Goal: Task Accomplishment & Management: Complete application form

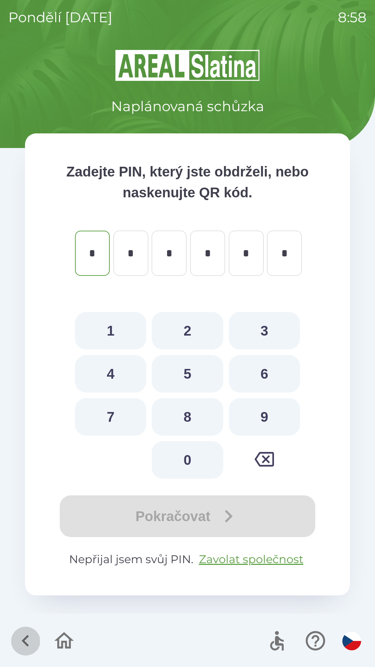
click at [26, 641] on icon "button" at bounding box center [25, 640] width 23 height 23
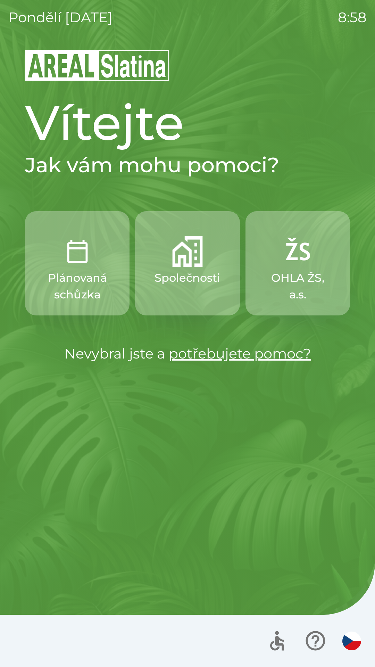
click at [191, 289] on button "Společnosti" at bounding box center [187, 263] width 105 height 104
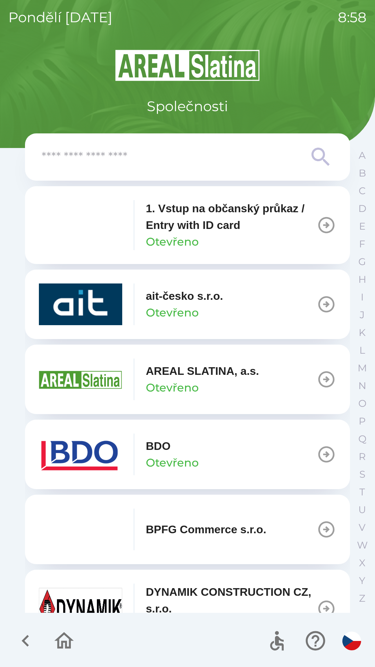
click at [142, 460] on div "BDO Otevřeno" at bounding box center [119, 455] width 160 height 42
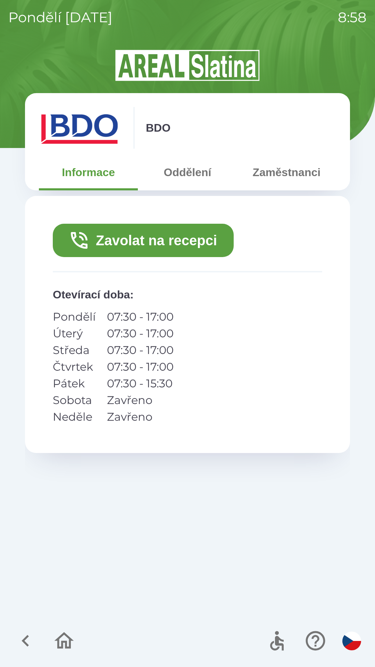
click at [126, 247] on button "Zavolat na recepci" at bounding box center [143, 240] width 181 height 33
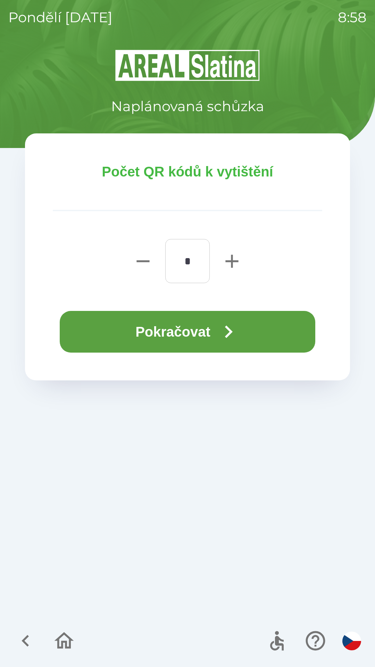
click at [143, 336] on button "Pokračovat" at bounding box center [188, 332] width 256 height 42
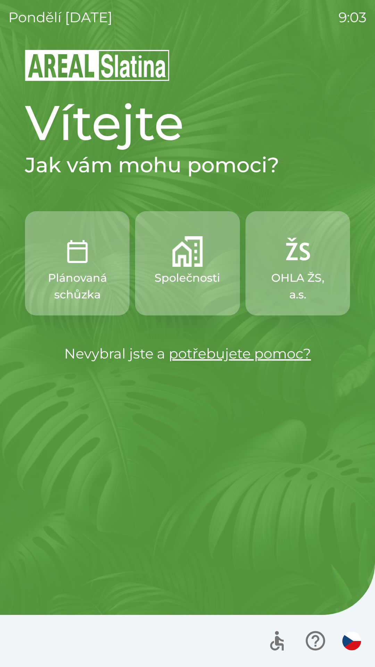
click at [186, 265] on img "button" at bounding box center [187, 251] width 31 height 31
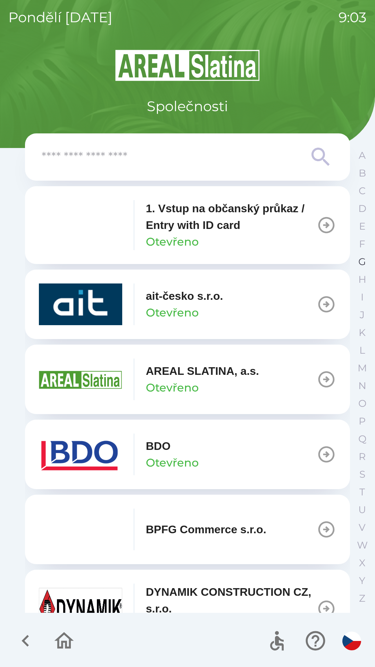
click at [360, 262] on p "G" at bounding box center [363, 262] width 8 height 12
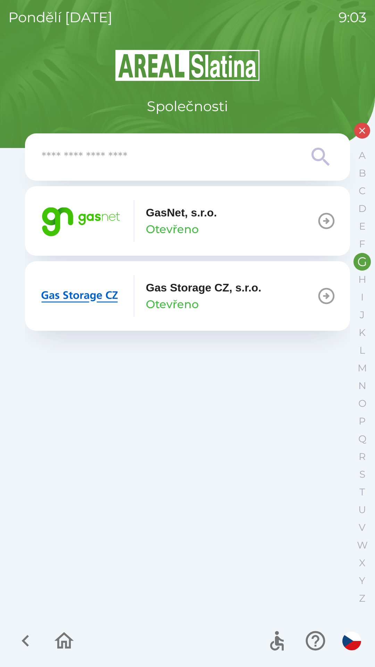
click at [281, 214] on button "GasNet, s.r.o. Otevřeno" at bounding box center [187, 221] width 325 height 70
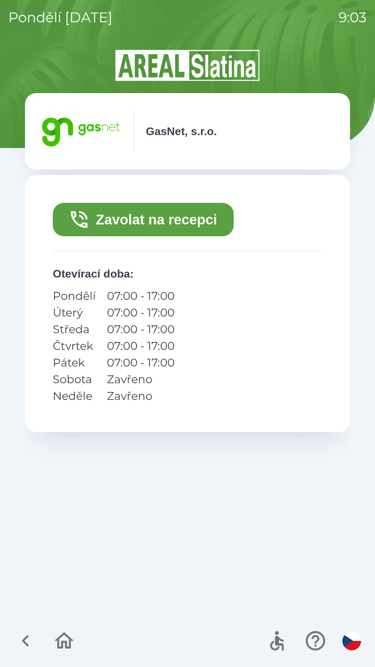
click at [164, 221] on button "Zavolat na recepci" at bounding box center [143, 219] width 181 height 33
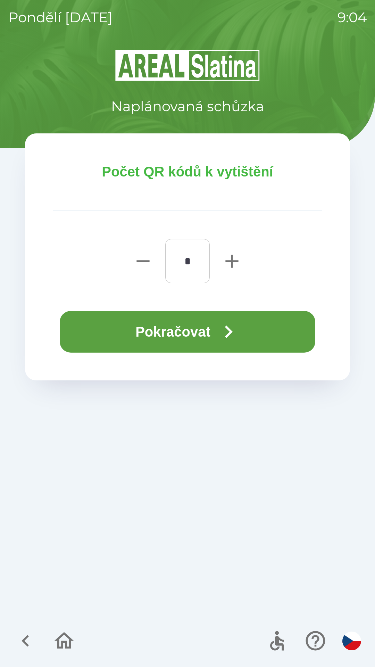
click at [203, 325] on button "Pokračovat" at bounding box center [188, 332] width 256 height 42
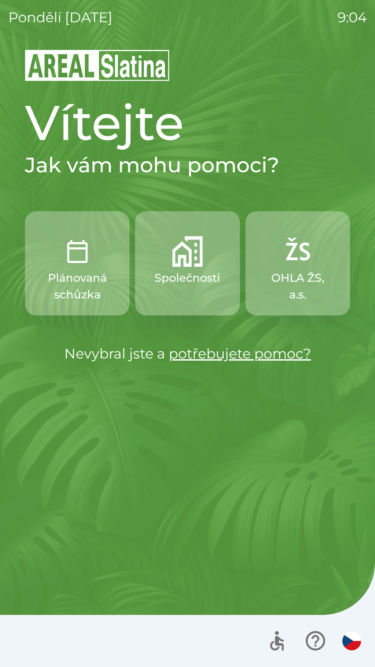
click at [178, 263] on img "button" at bounding box center [187, 251] width 31 height 31
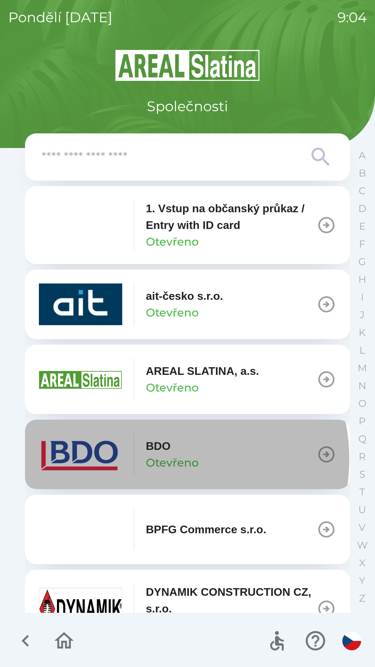
click at [160, 459] on p "Otevřeno" at bounding box center [172, 463] width 53 height 17
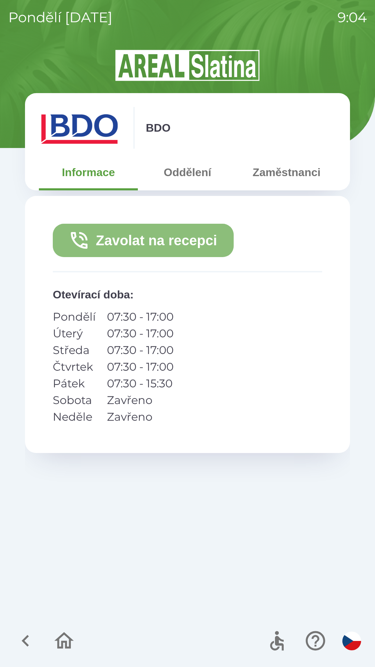
click at [147, 241] on button "Zavolat na recepci" at bounding box center [143, 240] width 181 height 33
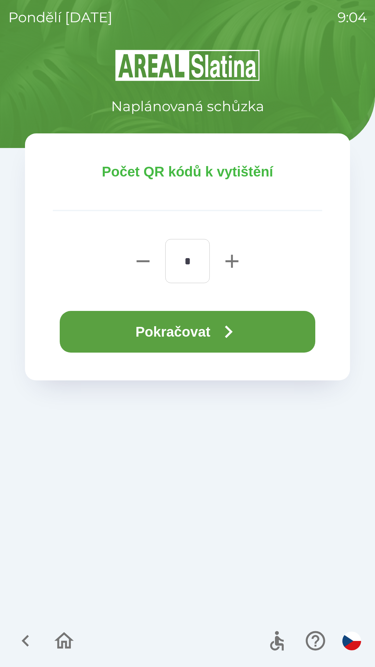
click at [181, 334] on button "Pokračovat" at bounding box center [188, 332] width 256 height 42
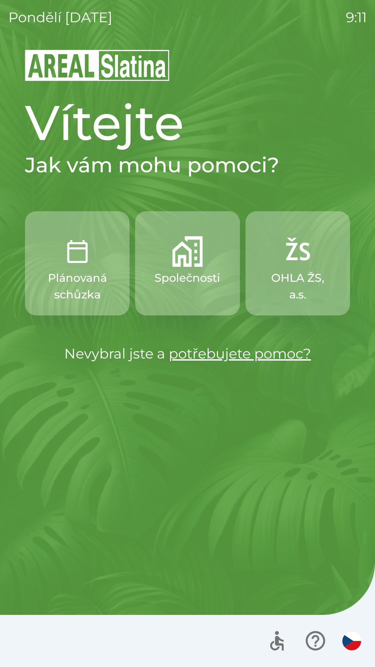
click at [189, 275] on p "Společnosti" at bounding box center [188, 278] width 66 height 17
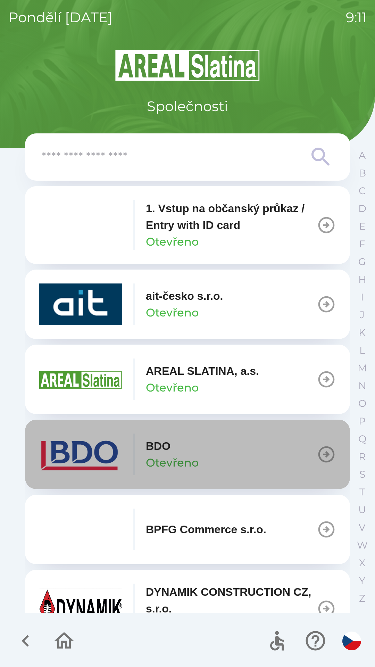
click at [319, 454] on icon "button" at bounding box center [327, 455] width 16 height 16
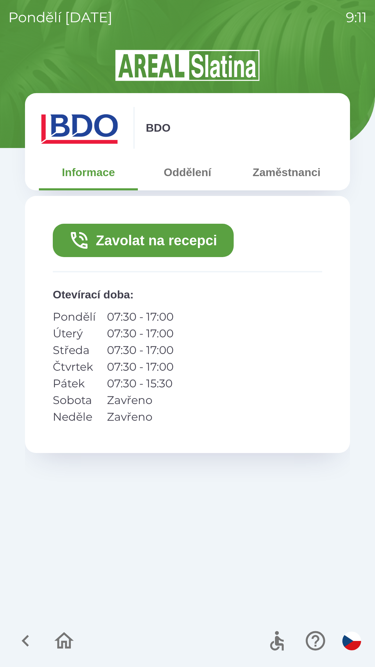
click at [178, 248] on button "Zavolat na recepci" at bounding box center [143, 240] width 181 height 33
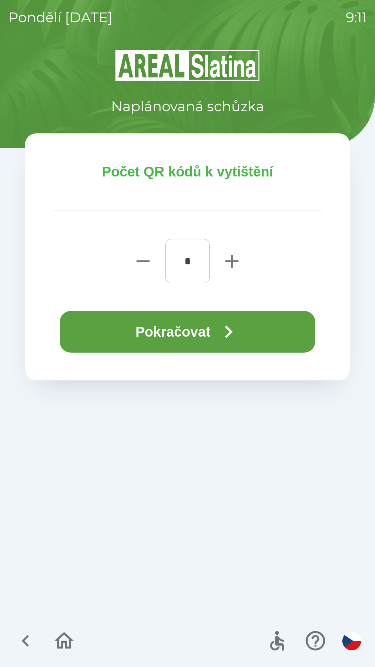
click at [189, 334] on button "Pokračovat" at bounding box center [188, 332] width 256 height 42
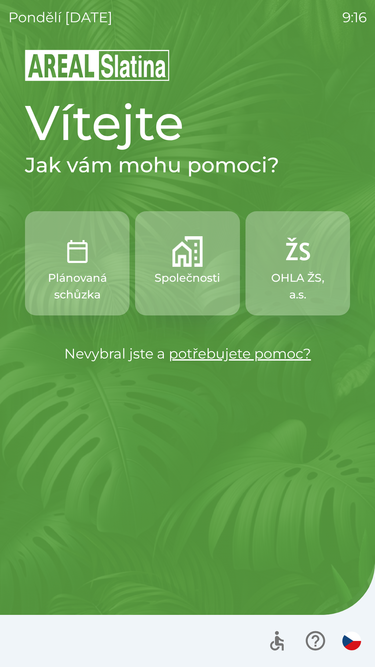
click at [344, 645] on img "button" at bounding box center [352, 641] width 19 height 19
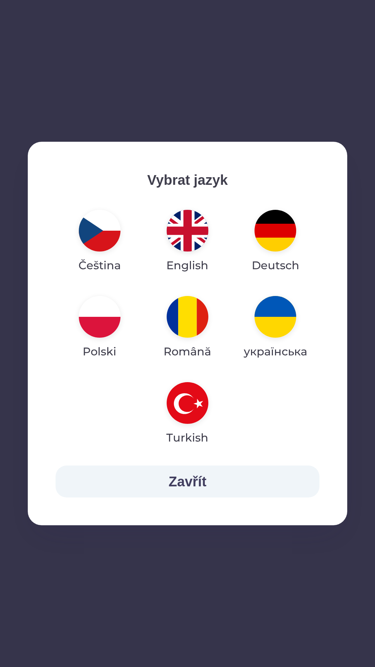
click at [176, 240] on img "button" at bounding box center [188, 231] width 42 height 42
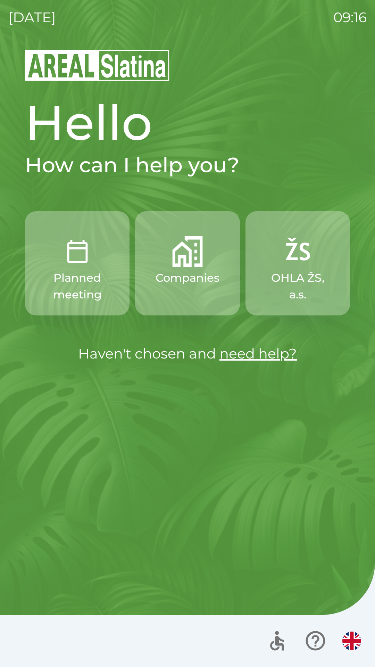
click at [181, 285] on p "Companies" at bounding box center [188, 278] width 64 height 17
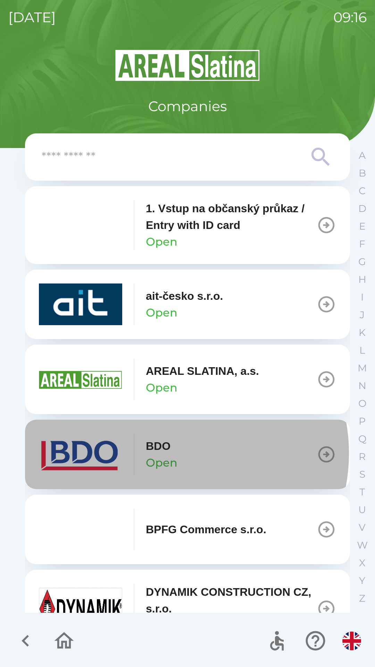
click at [171, 454] on p "BDO" at bounding box center [158, 446] width 25 height 17
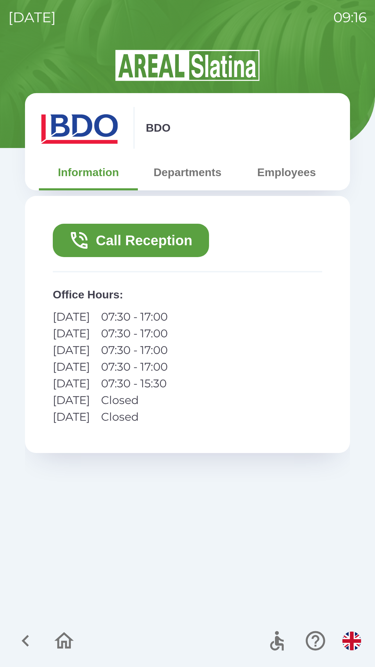
click at [139, 247] on button "Call Reception" at bounding box center [131, 240] width 156 height 33
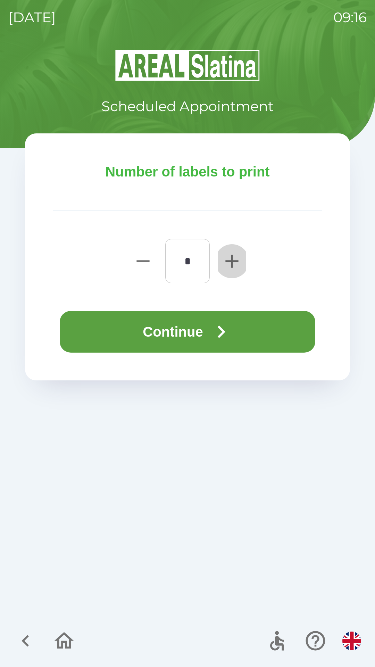
click at [234, 262] on icon "button" at bounding box center [232, 261] width 13 height 13
click at [238, 262] on icon "button" at bounding box center [232, 261] width 13 height 13
click at [233, 263] on icon "button" at bounding box center [232, 261] width 22 height 22
click at [234, 263] on icon "button" at bounding box center [232, 261] width 22 height 22
type input "*"
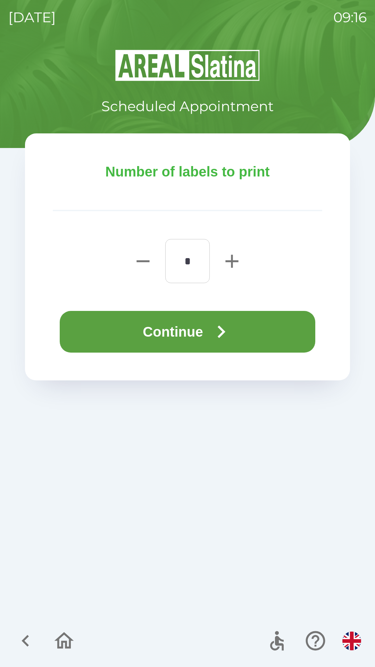
click at [248, 332] on button "Continue" at bounding box center [188, 332] width 256 height 42
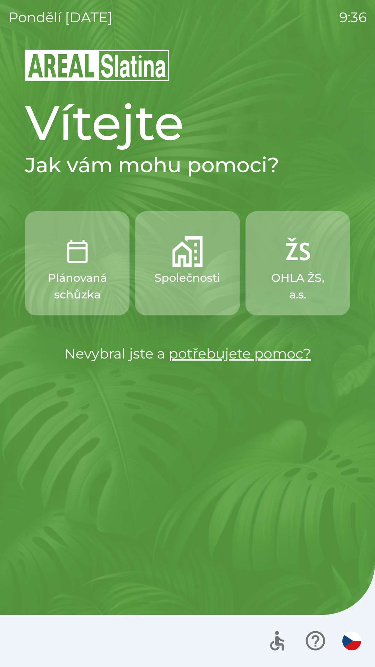
click at [304, 277] on p "OHLA ŽS, a.s." at bounding box center [297, 286] width 71 height 33
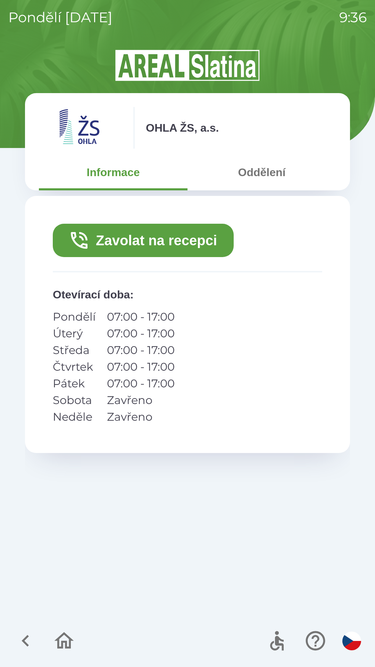
click at [62, 639] on icon "button" at bounding box center [63, 640] width 23 height 23
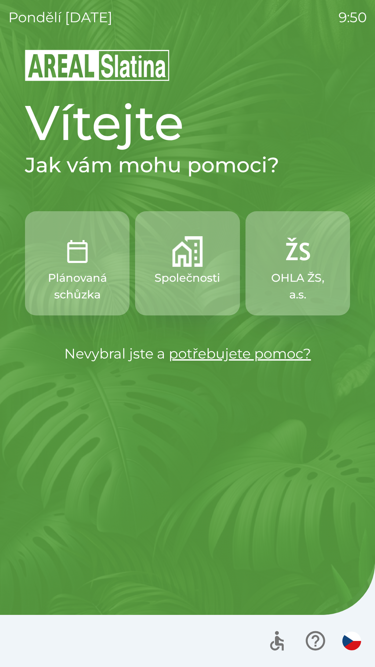
click at [75, 262] on img "button" at bounding box center [77, 251] width 31 height 31
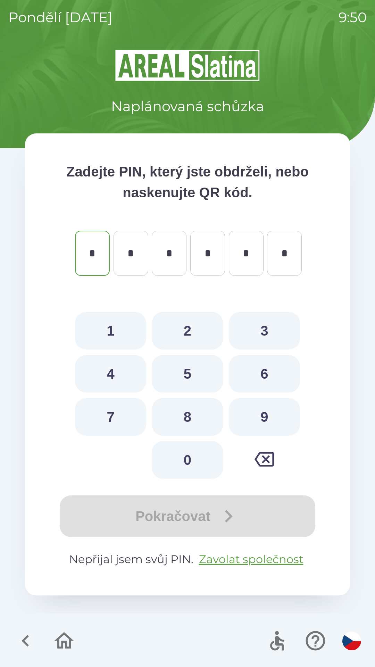
click at [25, 632] on icon "button" at bounding box center [25, 640] width 23 height 23
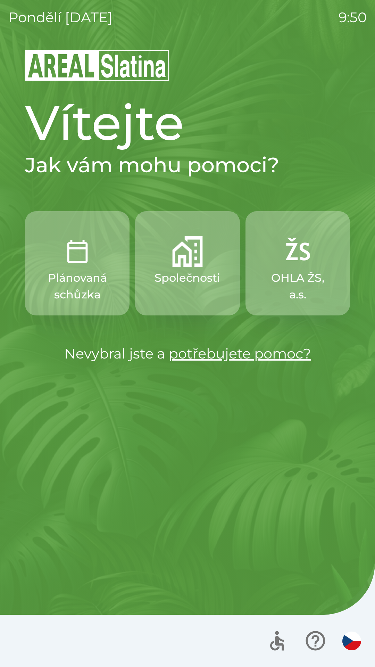
click at [190, 269] on button "Společnosti" at bounding box center [187, 263] width 105 height 104
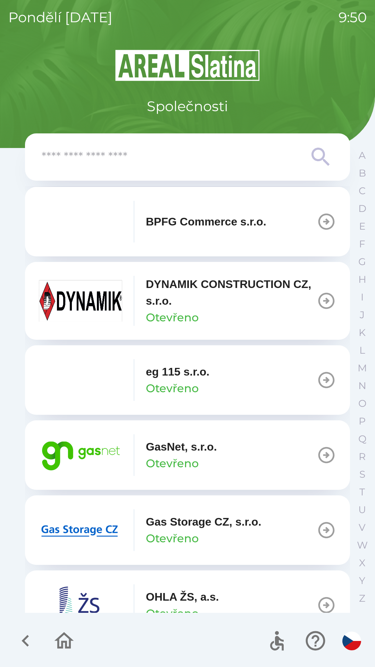
scroll to position [310, 0]
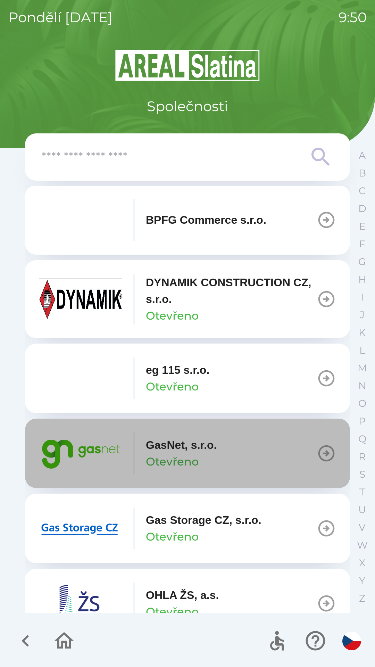
click at [319, 447] on icon "button" at bounding box center [327, 454] width 16 height 16
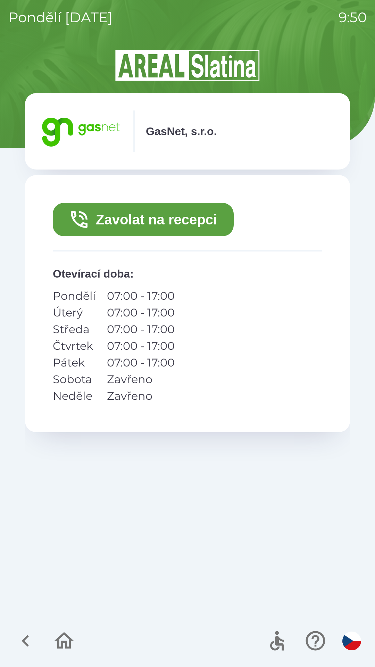
click at [183, 219] on button "Zavolat na recepci" at bounding box center [143, 219] width 181 height 33
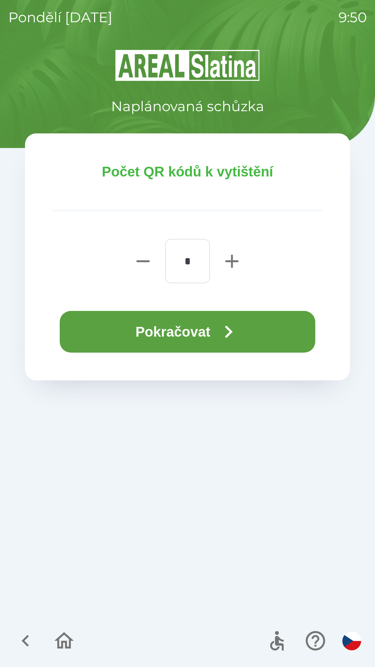
click at [239, 341] on icon "button" at bounding box center [228, 331] width 25 height 25
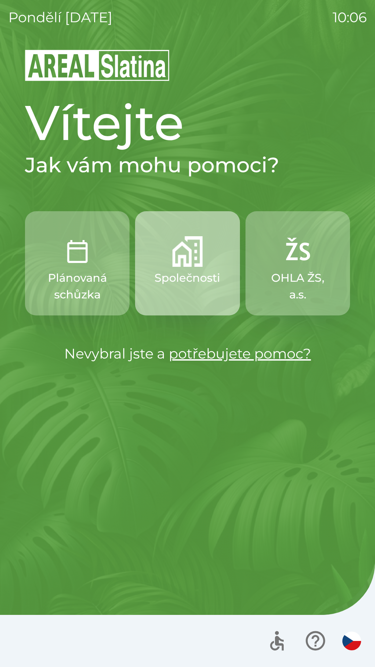
click at [199, 250] on img "button" at bounding box center [187, 251] width 31 height 31
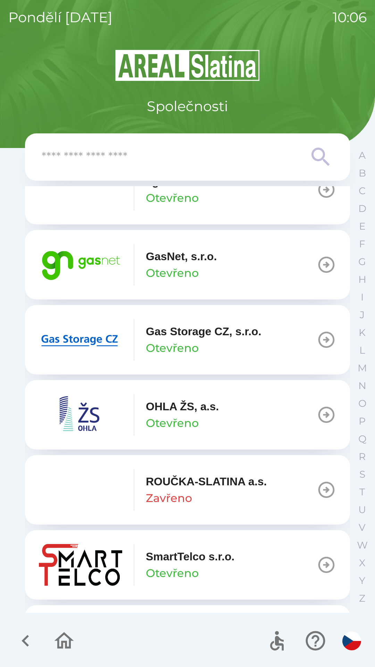
scroll to position [519, 0]
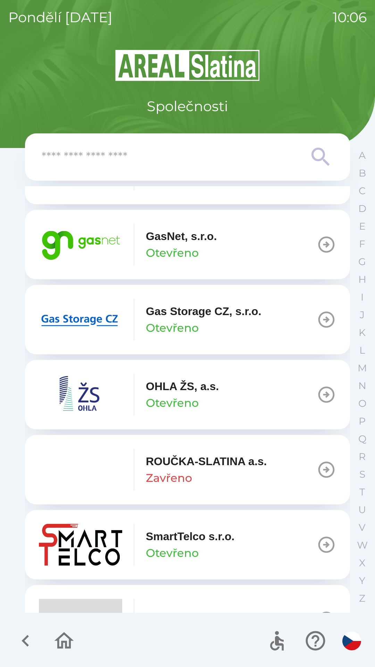
click at [204, 390] on p "OHLA ŽS, a.s." at bounding box center [182, 386] width 73 height 17
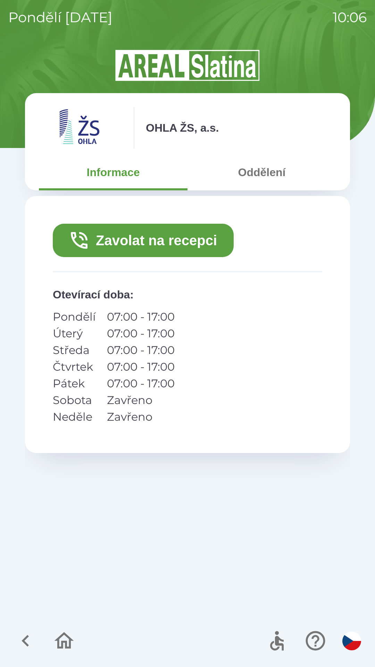
click at [170, 235] on button "Zavolat na recepci" at bounding box center [143, 240] width 181 height 33
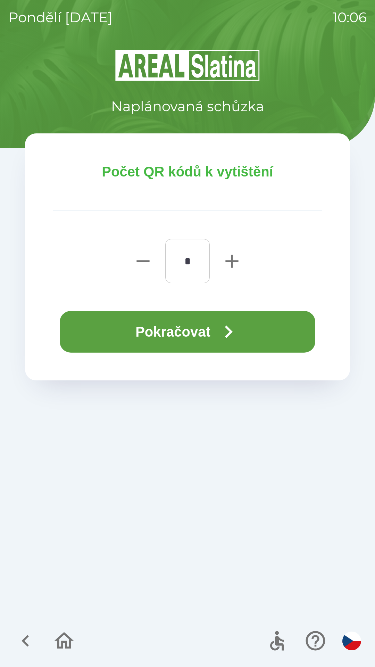
click at [170, 341] on button "Pokračovat" at bounding box center [188, 332] width 256 height 42
